Goal: Task Accomplishment & Management: Manage account settings

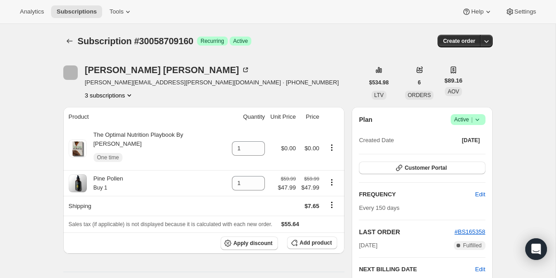
click at [478, 121] on icon at bounding box center [477, 119] width 9 height 9
click at [464, 154] on span "Cancel subscription" at bounding box center [465, 153] width 51 height 7
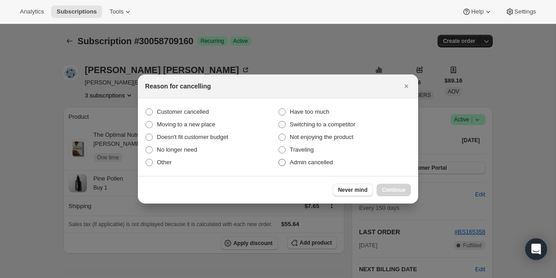
click at [336, 168] on label "Admin cancelled" at bounding box center [344, 162] width 133 height 13
click at [279, 159] on input "Admin cancelled" at bounding box center [278, 159] width 0 height 0
radio input "true"
click at [391, 188] on span "Continue" at bounding box center [393, 190] width 23 height 7
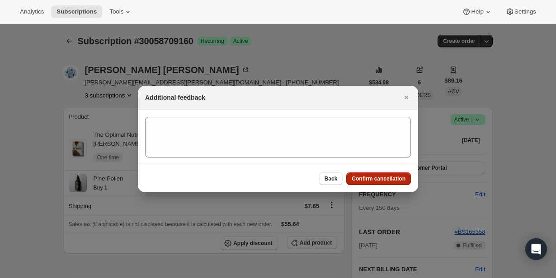
click at [390, 178] on span "Confirm cancellation" at bounding box center [378, 178] width 54 height 7
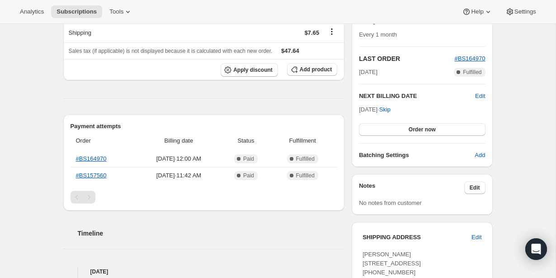
scroll to position [175, 0]
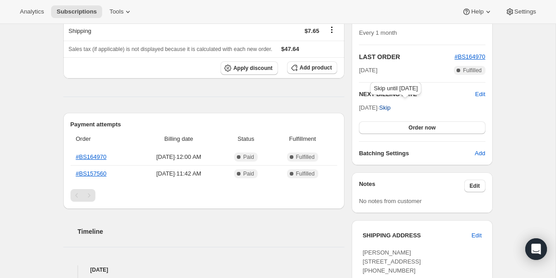
click at [390, 111] on span "Skip" at bounding box center [384, 107] width 11 height 9
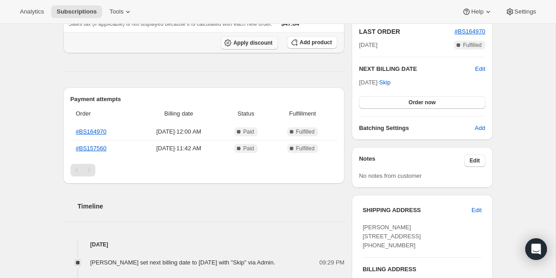
scroll to position [229, 0]
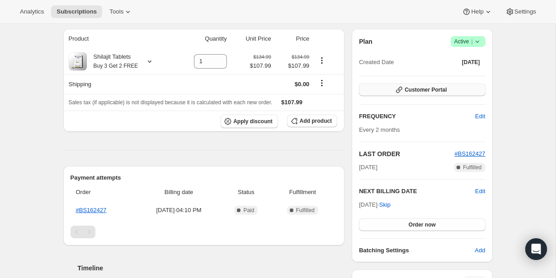
scroll to position [80, 0]
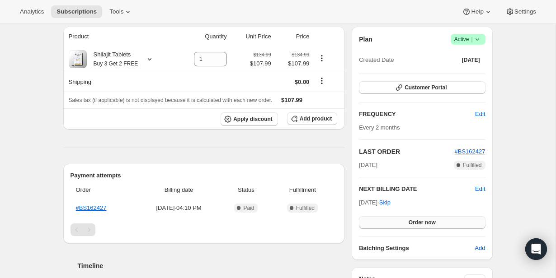
click at [426, 222] on span "Order now" at bounding box center [421, 222] width 27 height 7
click at [421, 224] on span "Click to confirm" at bounding box center [421, 222] width 41 height 7
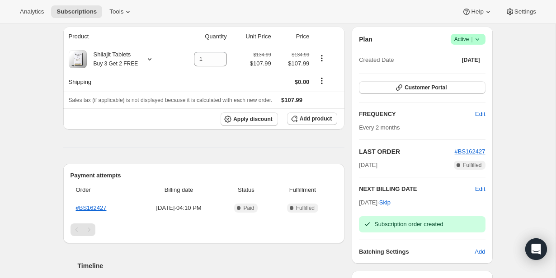
scroll to position [0, 0]
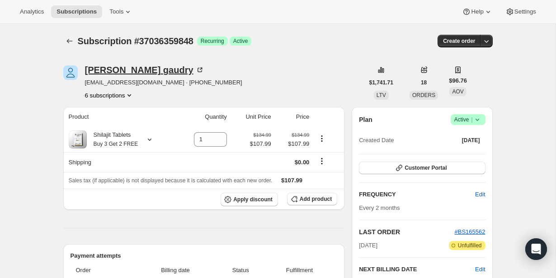
click at [106, 70] on div "glenn gaudry" at bounding box center [144, 70] width 119 height 9
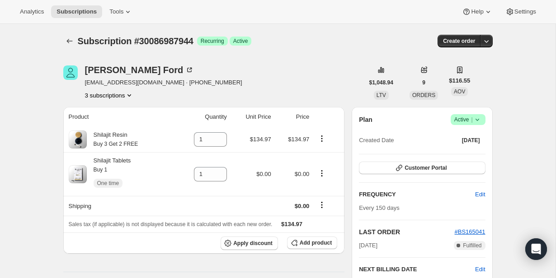
click at [125, 95] on button "3 subscriptions" at bounding box center [109, 95] width 49 height 9
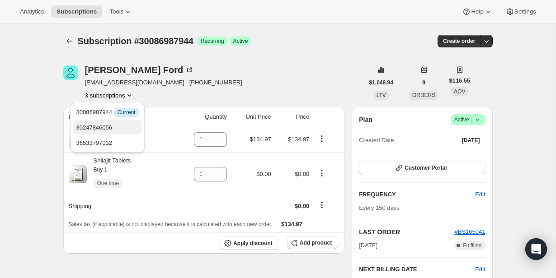
click at [120, 123] on span "30247846056" at bounding box center [107, 127] width 63 height 9
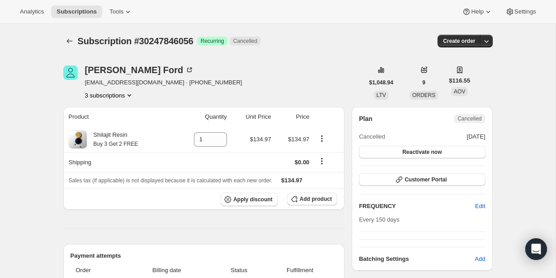
click at [111, 97] on button "3 subscriptions" at bounding box center [109, 95] width 49 height 9
click at [110, 139] on span "36533797032" at bounding box center [107, 143] width 63 height 9
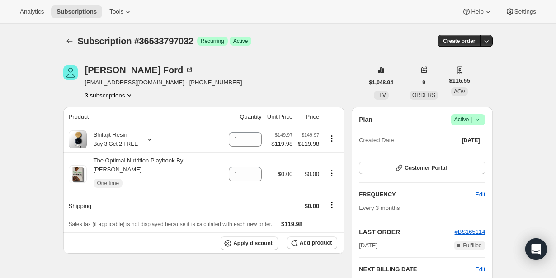
click at [481, 119] on icon at bounding box center [477, 119] width 9 height 9
click at [469, 149] on span "Cancel subscription" at bounding box center [465, 153] width 51 height 9
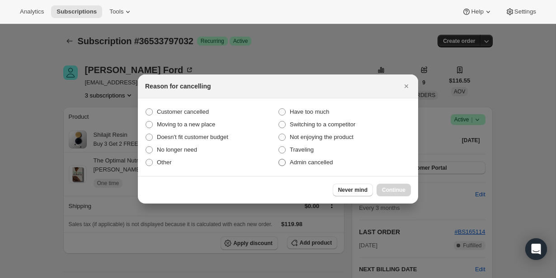
click at [324, 164] on span "Admin cancelled" at bounding box center [311, 162] width 43 height 7
click at [279, 159] on input "Admin cancelled" at bounding box center [278, 159] width 0 height 0
radio input "true"
click at [401, 191] on span "Continue" at bounding box center [393, 190] width 23 height 7
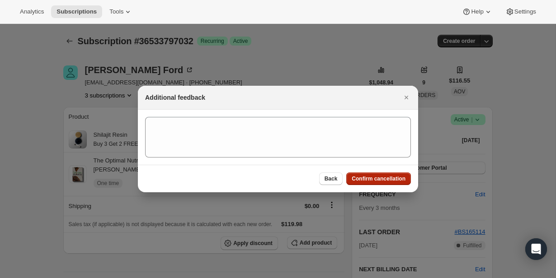
click at [392, 176] on span "Confirm cancellation" at bounding box center [378, 178] width 54 height 7
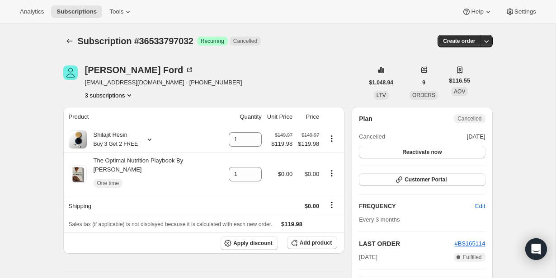
click at [115, 91] on button "3 subscriptions" at bounding box center [109, 95] width 49 height 9
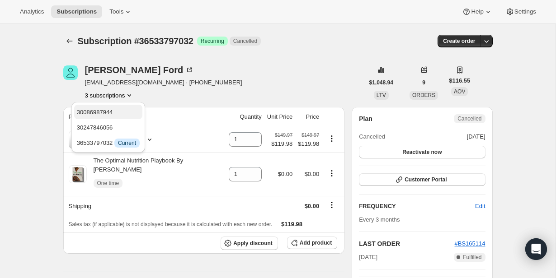
click at [119, 113] on span "30086987944" at bounding box center [108, 112] width 63 height 9
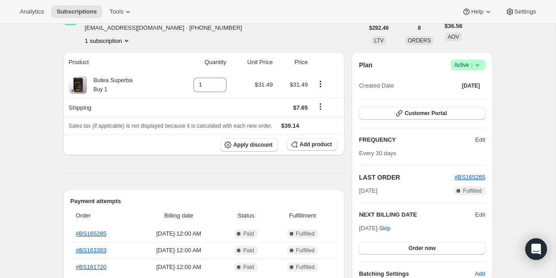
scroll to position [65, 0]
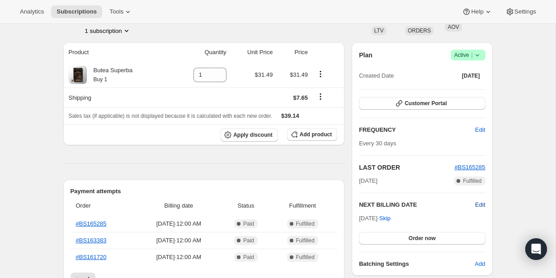
click at [476, 203] on span "Edit" at bounding box center [480, 205] width 10 height 9
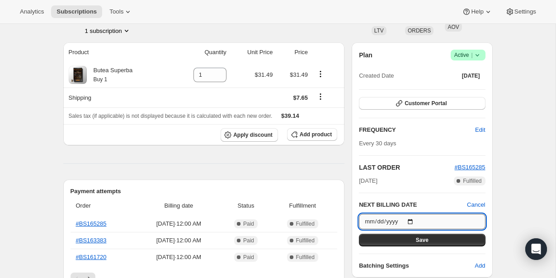
click at [413, 221] on input "2025-10-26" at bounding box center [422, 221] width 126 height 15
type input "2025-12-26"
click at [430, 236] on button "Save" at bounding box center [422, 240] width 126 height 13
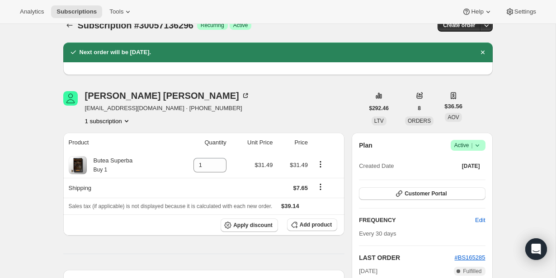
scroll to position [0, 0]
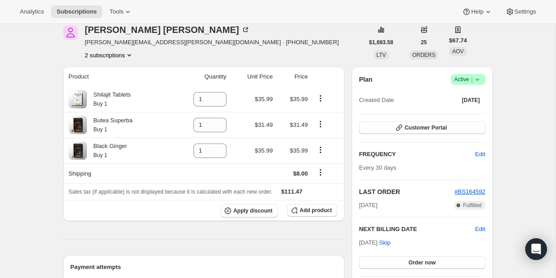
scroll to position [46, 0]
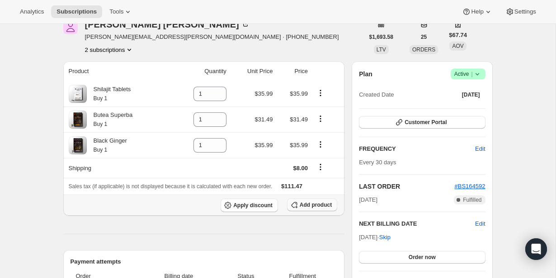
click at [317, 206] on span "Add product" at bounding box center [316, 204] width 32 height 7
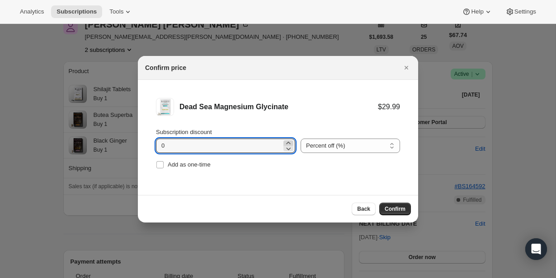
click at [286, 142] on icon ":r4i:" at bounding box center [288, 143] width 4 height 2
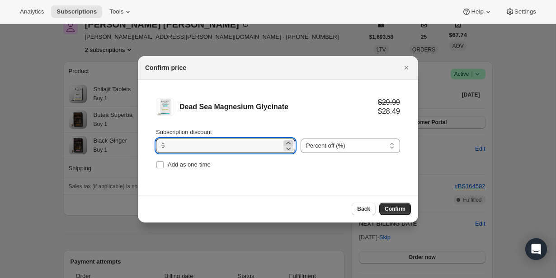
click at [286, 142] on icon ":r4i:" at bounding box center [288, 143] width 4 height 2
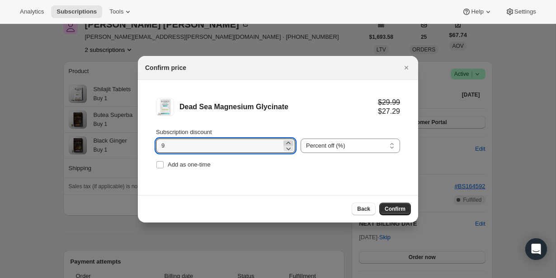
type input "10"
click at [389, 211] on span "Confirm" at bounding box center [394, 209] width 21 height 7
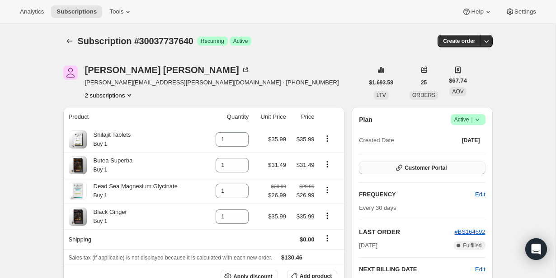
click at [413, 166] on span "Customer Portal" at bounding box center [425, 167] width 42 height 7
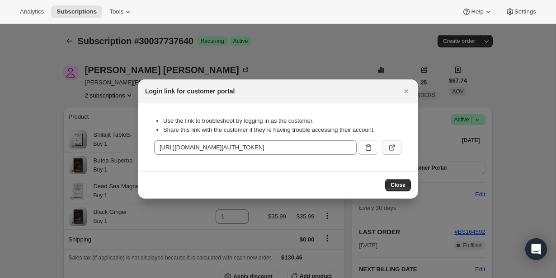
click at [389, 146] on icon ":r6i:" at bounding box center [391, 147] width 5 height 5
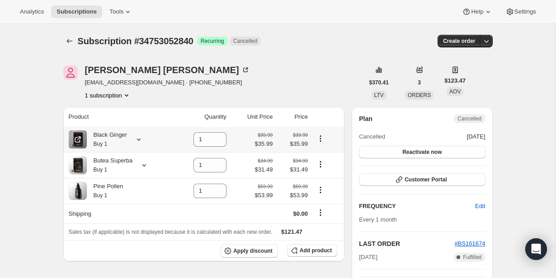
click at [319, 138] on icon "Product actions" at bounding box center [320, 138] width 9 height 9
click at [317, 155] on span "Remove" at bounding box center [315, 156] width 22 height 7
type input "0"
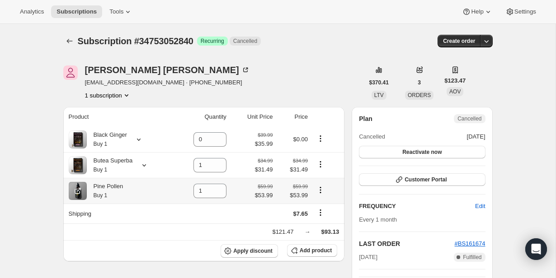
click at [322, 191] on icon "Product actions" at bounding box center [320, 190] width 9 height 9
click at [321, 213] on button "Remove" at bounding box center [320, 208] width 39 height 14
type input "0"
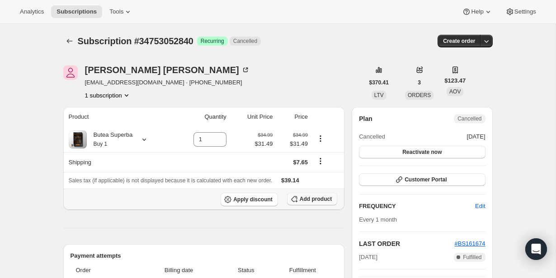
click at [307, 201] on span "Add product" at bounding box center [316, 199] width 32 height 7
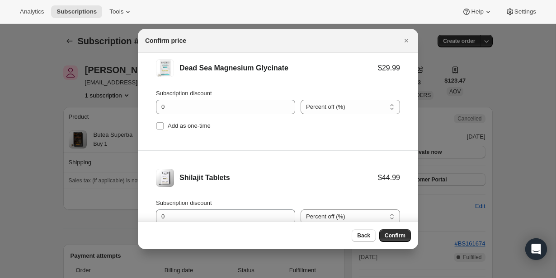
scroll to position [13, 0]
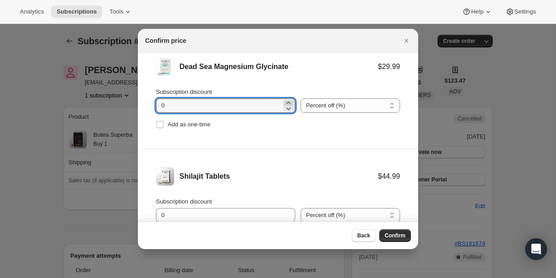
click at [284, 100] on icon ":rbq:" at bounding box center [288, 102] width 9 height 9
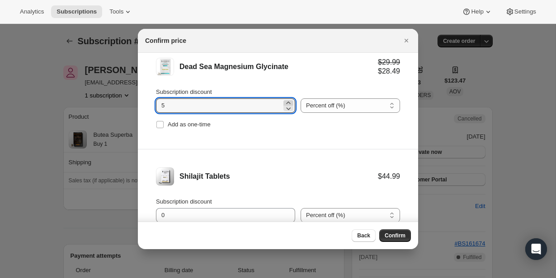
click at [284, 100] on icon ":rbq:" at bounding box center [288, 102] width 9 height 9
click at [284, 101] on icon ":rbq:" at bounding box center [288, 102] width 9 height 9
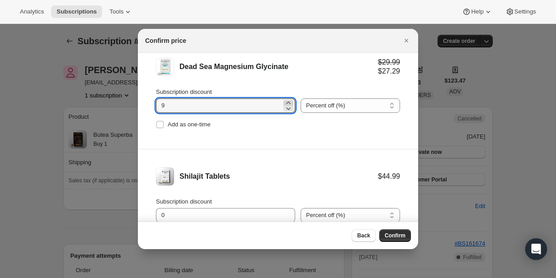
type input "10"
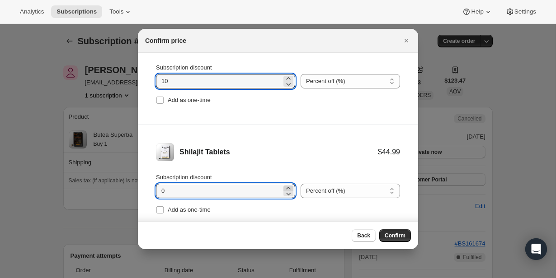
click at [286, 189] on icon ":rbq:" at bounding box center [288, 188] width 9 height 9
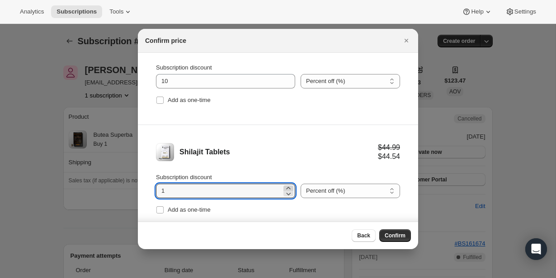
click at [286, 189] on icon ":rbq:" at bounding box center [288, 188] width 9 height 9
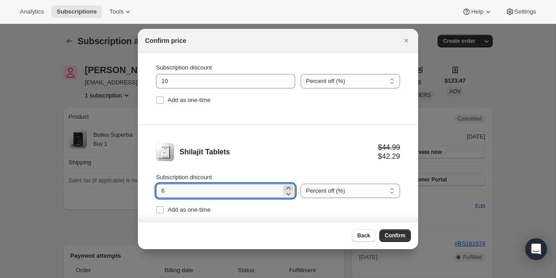
click at [286, 189] on icon ":rbq:" at bounding box center [288, 188] width 9 height 9
click at [291, 159] on div "Shilajit Tablets $44.99 $40.49" at bounding box center [278, 152] width 244 height 18
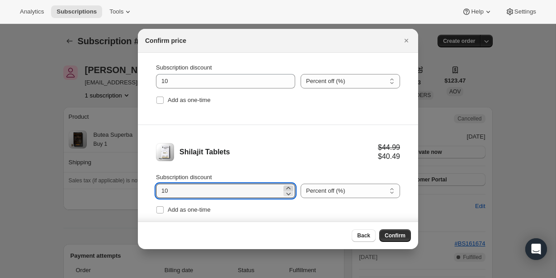
click at [284, 188] on icon ":rbq:" at bounding box center [288, 188] width 9 height 9
click at [284, 187] on icon ":rbq:" at bounding box center [288, 188] width 9 height 9
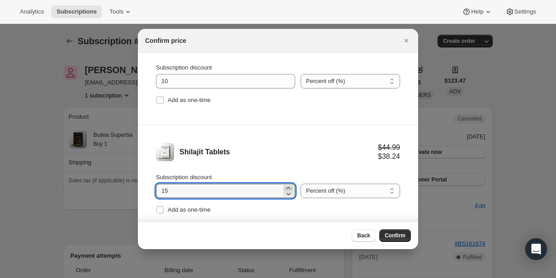
click at [284, 187] on icon ":rbq:" at bounding box center [288, 188] width 9 height 9
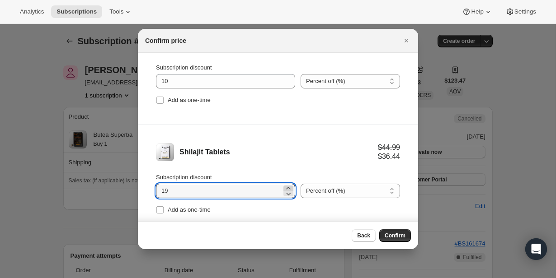
type input "20"
click at [300, 152] on div "Shilajit Tablets" at bounding box center [278, 152] width 198 height 9
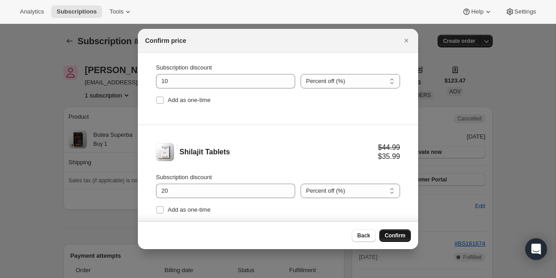
click at [388, 234] on span "Confirm" at bounding box center [394, 235] width 21 height 7
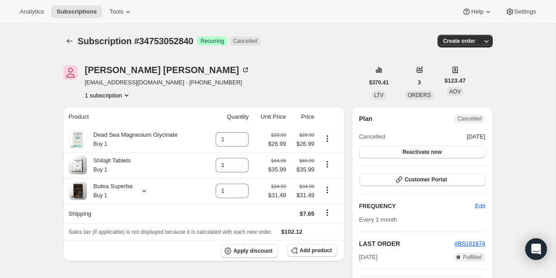
click at [310, 82] on div "[PERSON_NAME] [EMAIL_ADDRESS][DOMAIN_NAME] · [PHONE_NUMBER] 1 subscription" at bounding box center [213, 83] width 300 height 34
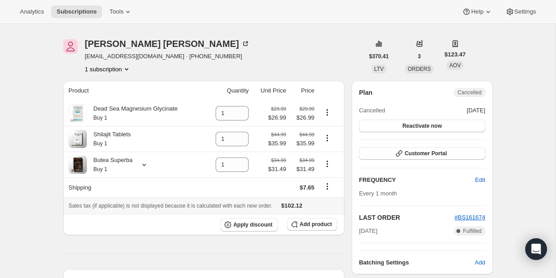
scroll to position [0, 0]
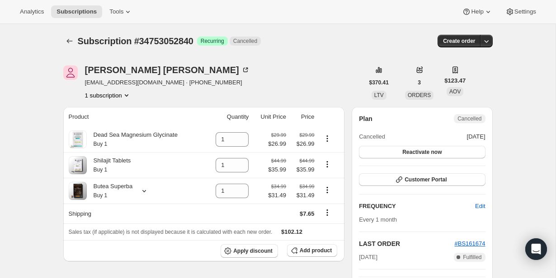
click at [298, 56] on div "Subscription #34753052840. This page is ready Subscription #34753052840 Success…" at bounding box center [277, 41] width 429 height 34
click at [452, 152] on button "Reactivate now" at bounding box center [422, 152] width 126 height 13
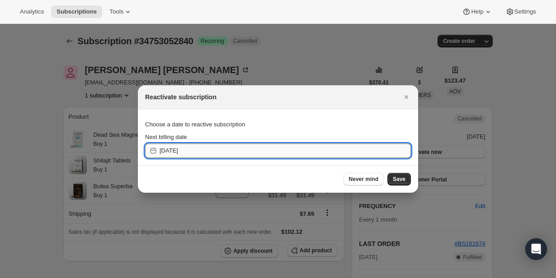
click at [248, 150] on input "[DATE]" at bounding box center [284, 151] width 251 height 14
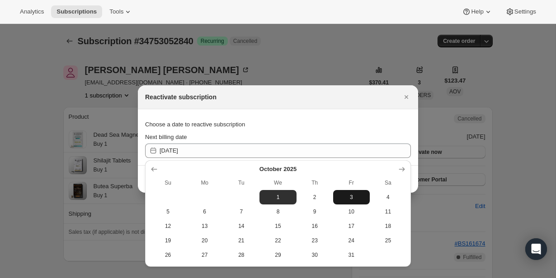
click at [349, 192] on button "3" at bounding box center [351, 197] width 37 height 14
type input "[DATE]"
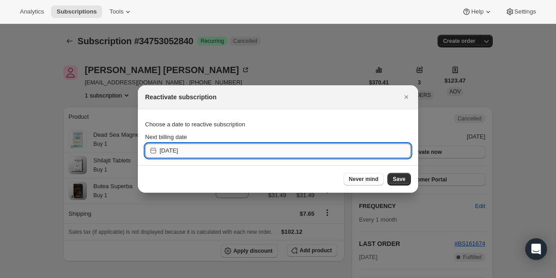
click at [313, 153] on input "[DATE]" at bounding box center [284, 151] width 251 height 14
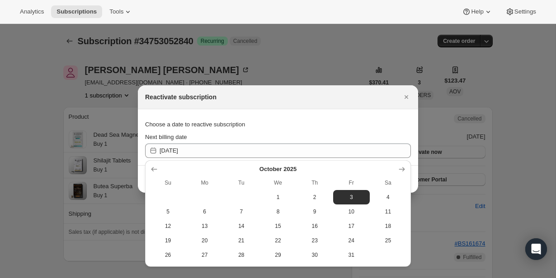
click at [329, 98] on div "Reactivate subscription" at bounding box center [269, 97] width 249 height 9
click at [396, 129] on div "Choose a date to reactive subscription" at bounding box center [278, 125] width 266 height 16
click at [352, 195] on span "3" at bounding box center [351, 197] width 29 height 7
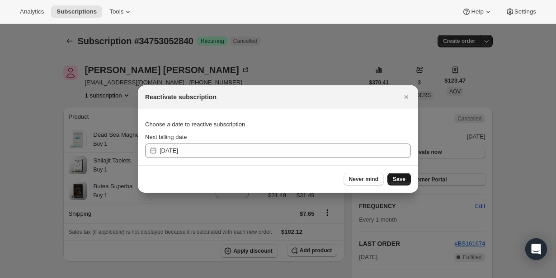
click at [395, 180] on span "Save" at bounding box center [399, 179] width 13 height 7
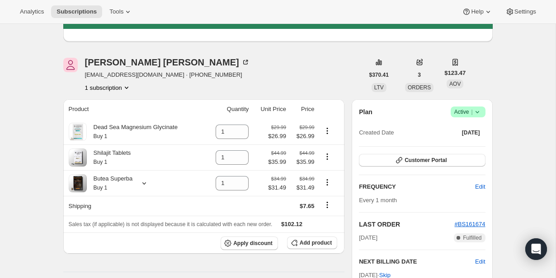
scroll to position [50, 0]
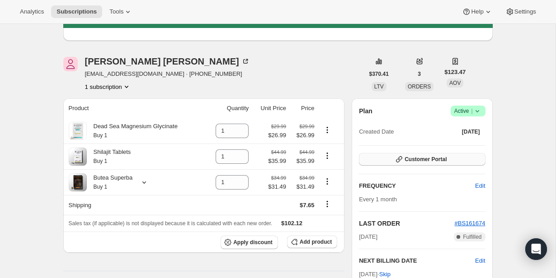
click at [411, 163] on span "Customer Portal" at bounding box center [425, 159] width 42 height 7
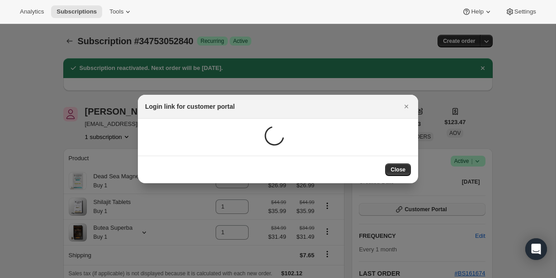
scroll to position [0, 0]
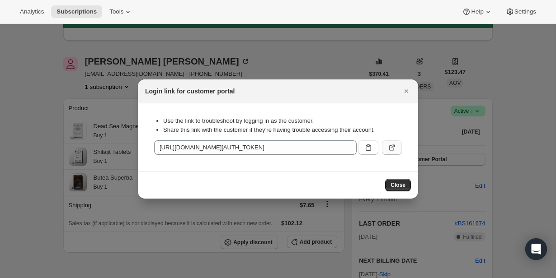
click at [389, 147] on icon ":rif:" at bounding box center [391, 147] width 9 height 9
click at [392, 81] on div "Login link for customer portal" at bounding box center [278, 92] width 280 height 24
click at [416, 71] on div at bounding box center [278, 139] width 556 height 278
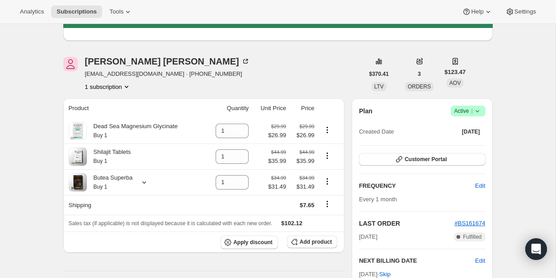
scroll to position [121, 0]
